Goal: Information Seeking & Learning: Learn about a topic

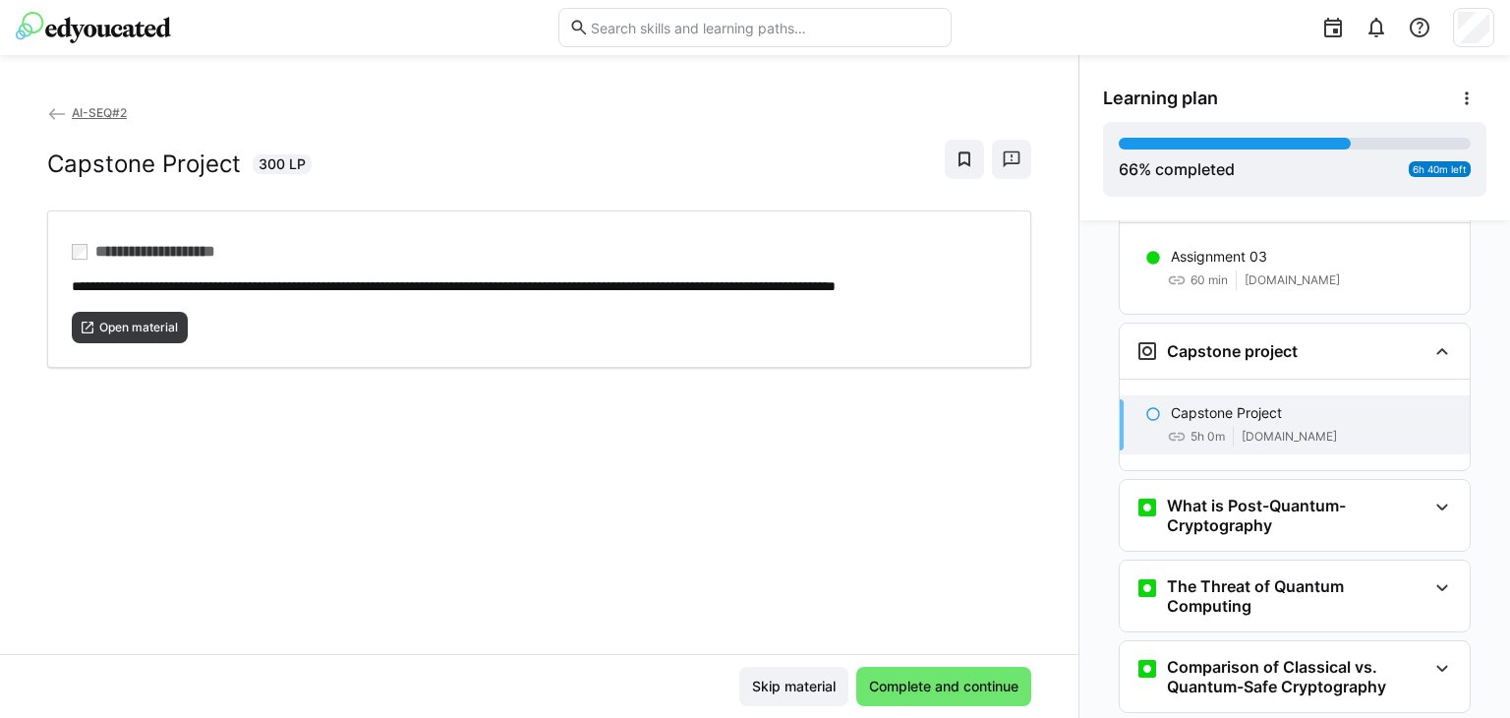
scroll to position [4627, 0]
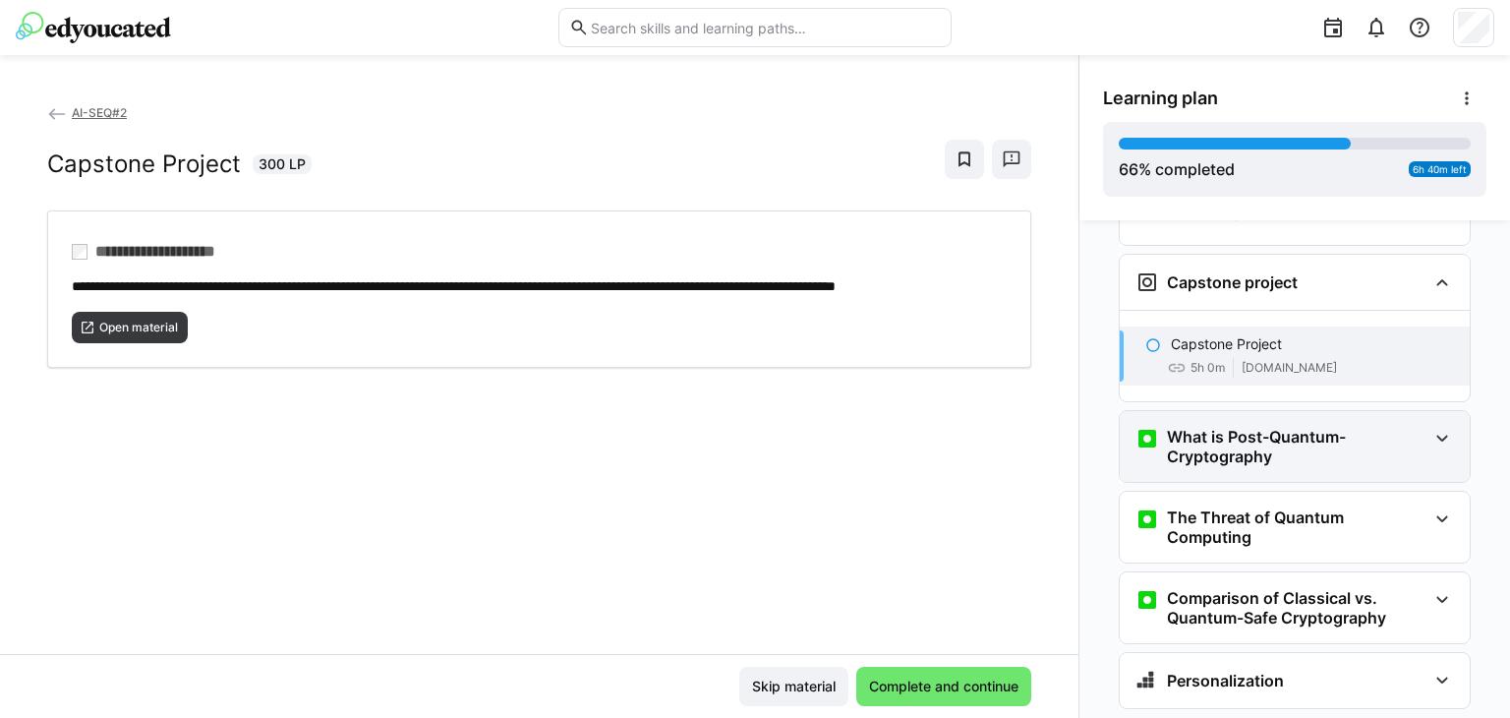
click at [1212, 427] on h3 "What is Post-Quantum-Cryptography" at bounding box center [1297, 446] width 260 height 39
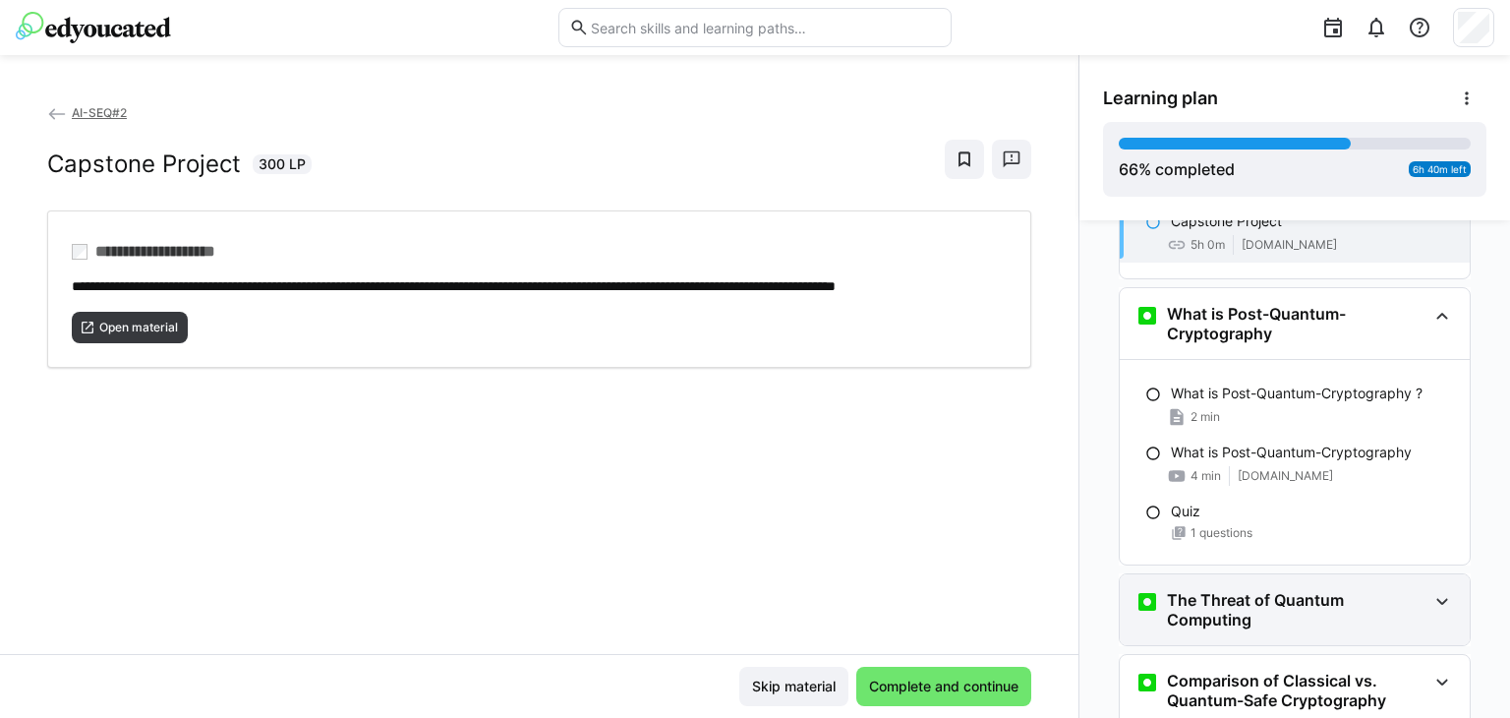
scroll to position [4833, 0]
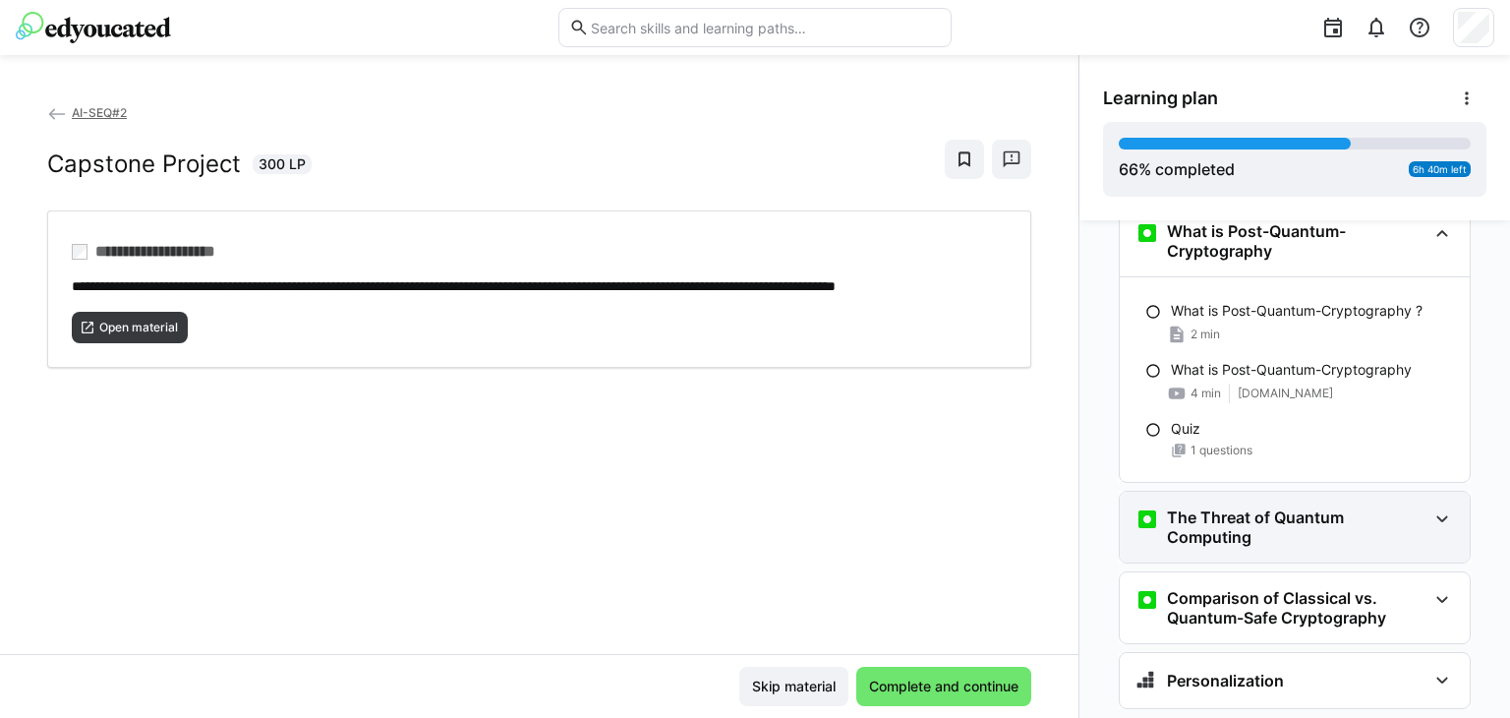
click at [1236, 492] on div "The Threat of Quantum Computing" at bounding box center [1295, 527] width 350 height 71
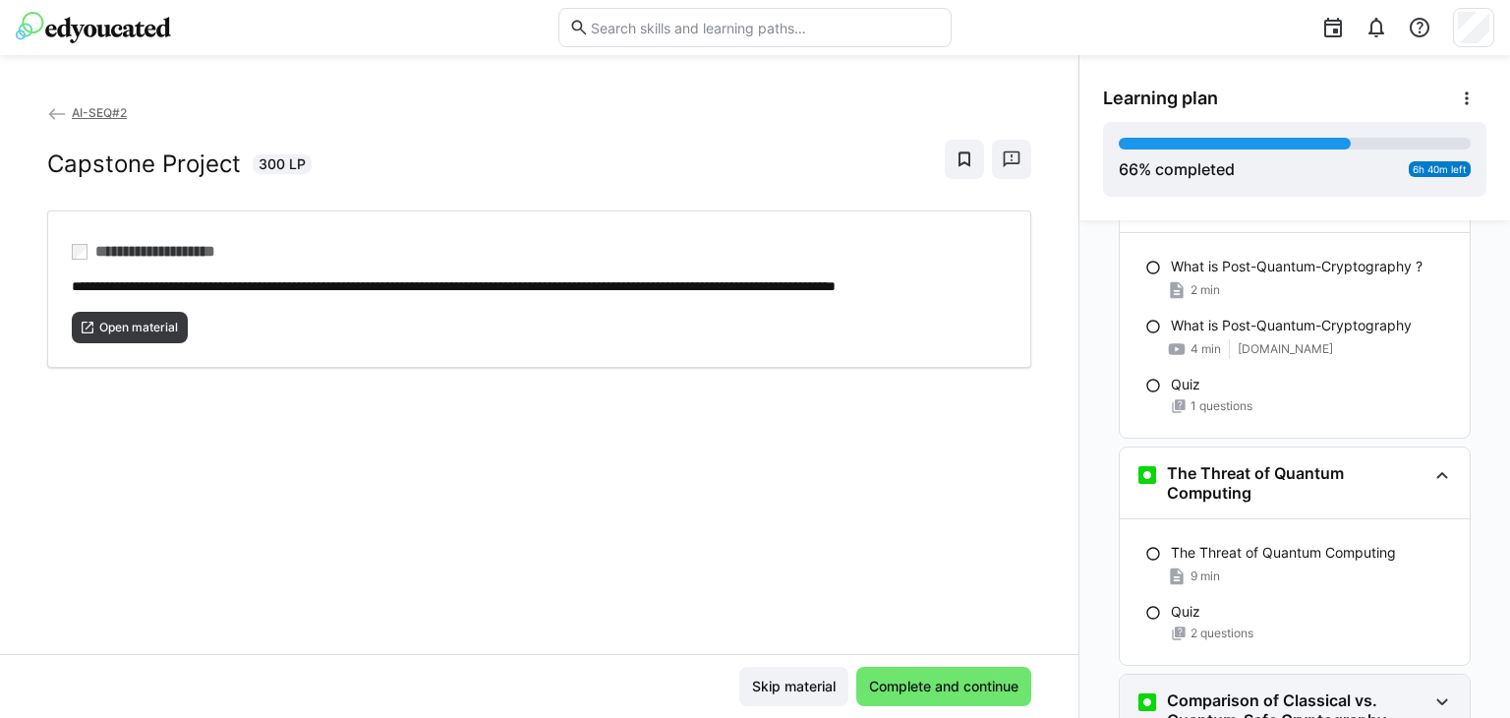
scroll to position [4978, 0]
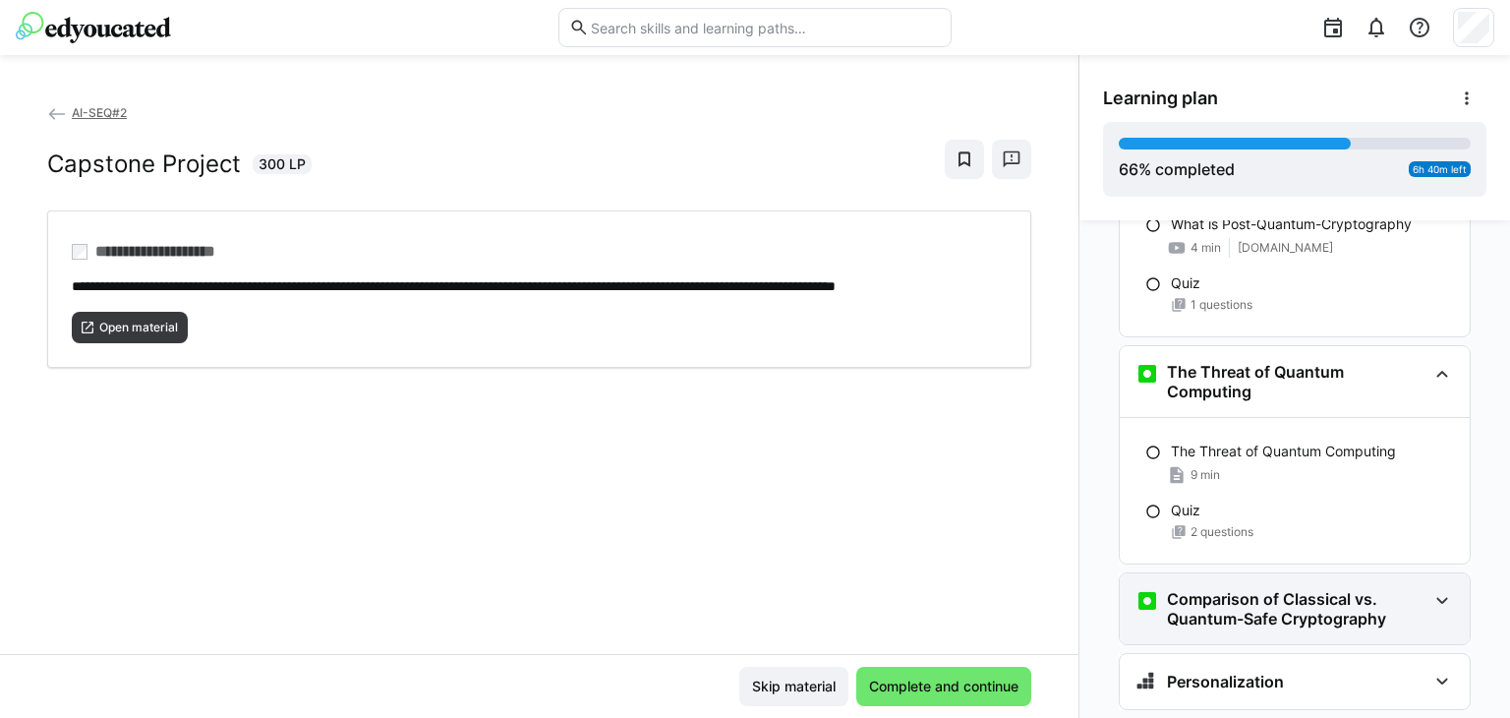
click at [1252, 573] on div "Comparison of Classical vs. Quantum-Safe Cryptography" at bounding box center [1295, 608] width 350 height 71
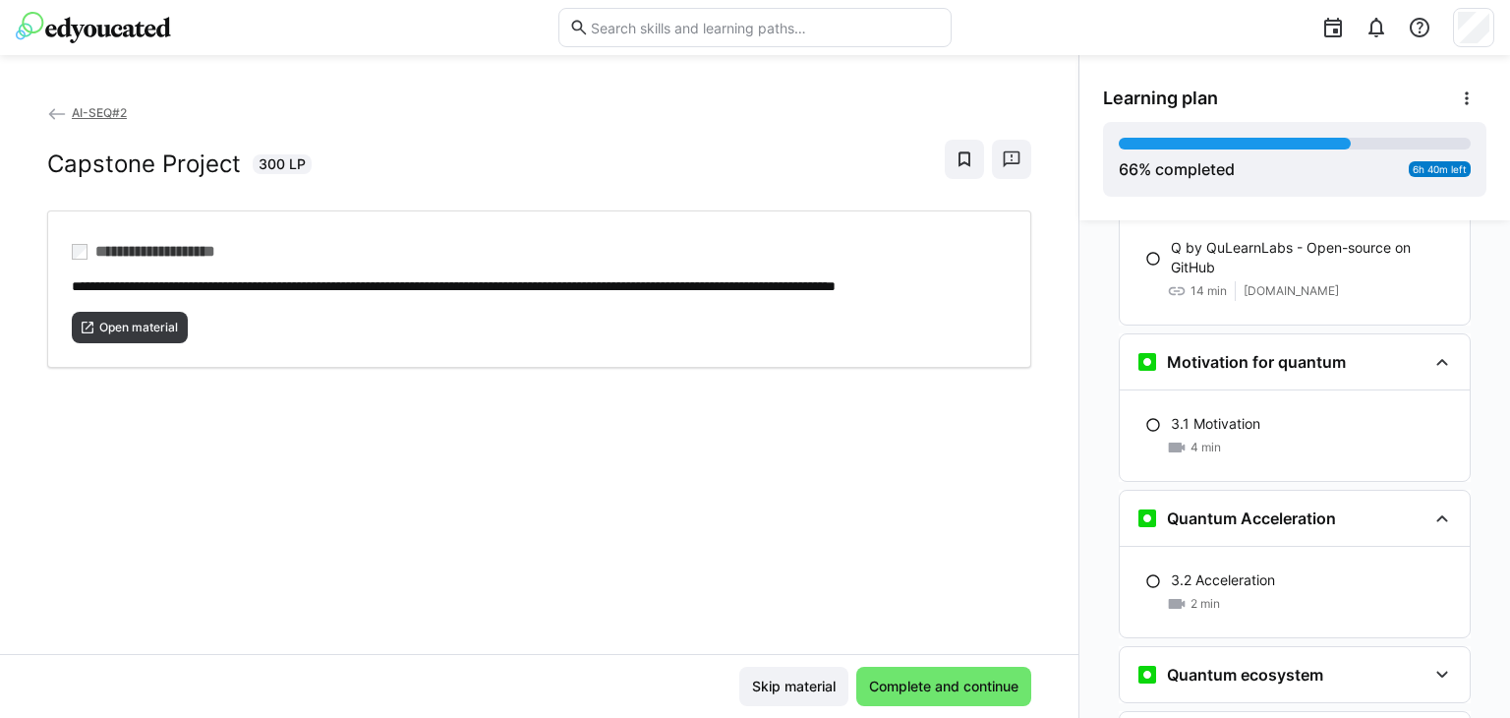
scroll to position [2435, 0]
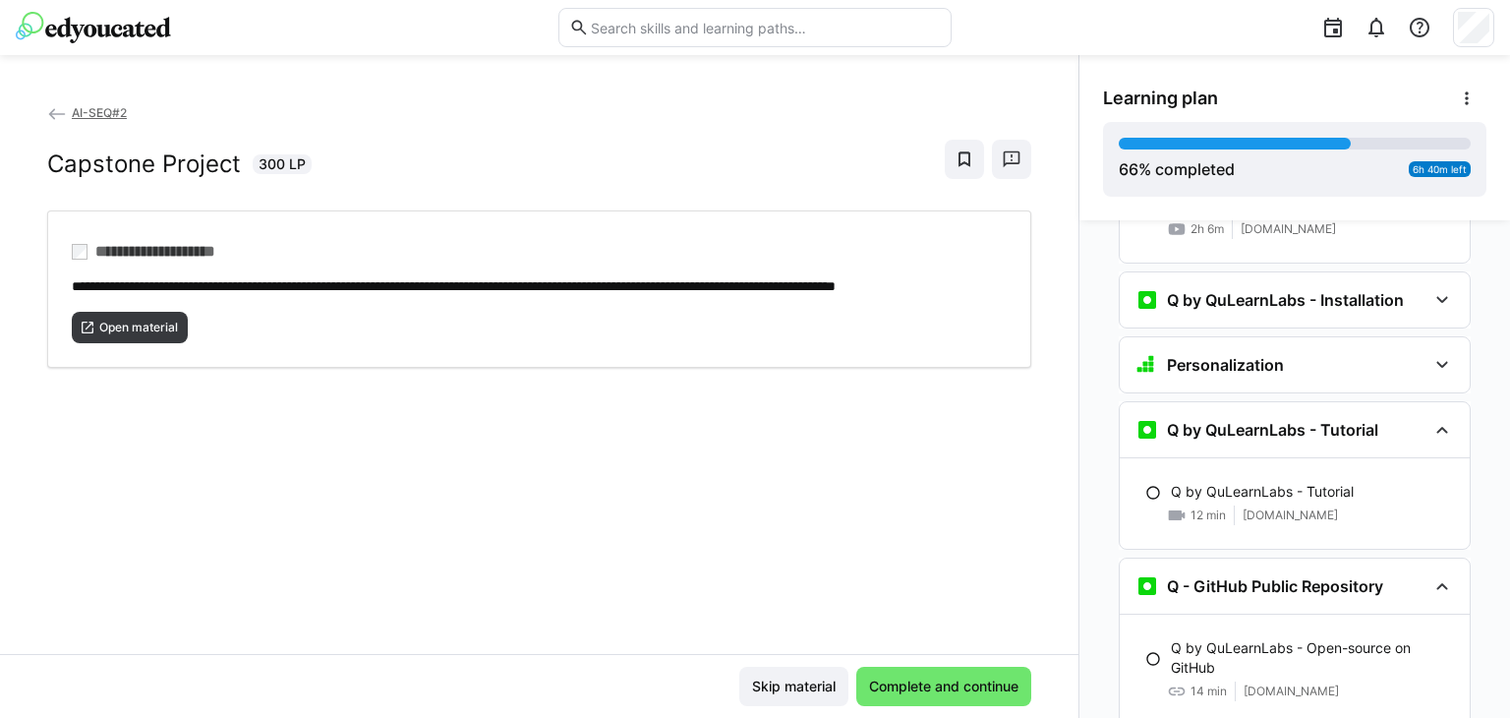
click at [58, 112] on eds-icon at bounding box center [57, 114] width 20 height 20
